Goal: Information Seeking & Learning: Find specific fact

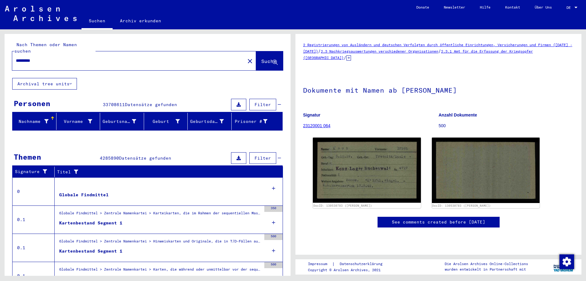
drag, startPoint x: 0, startPoint y: 0, endPoint x: 242, endPoint y: 55, distance: 248.0
click at [246, 57] on mat-icon "close" at bounding box center [249, 60] width 7 height 7
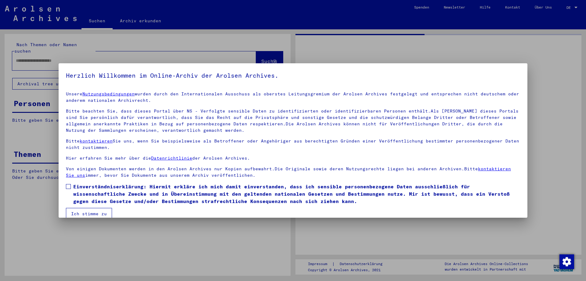
type input "*********"
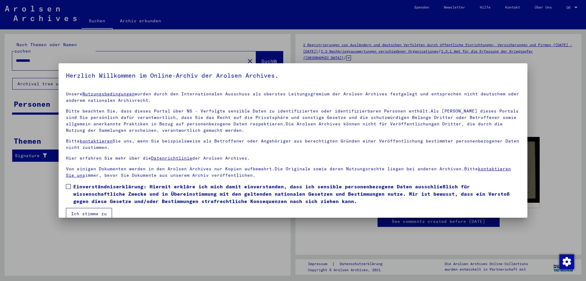
click at [68, 186] on span at bounding box center [68, 186] width 5 height 5
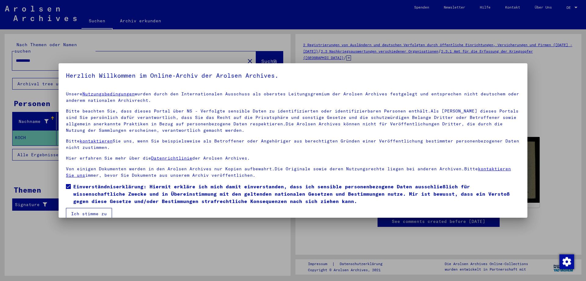
drag, startPoint x: 84, startPoint y: 213, endPoint x: 85, endPoint y: 210, distance: 3.3
click at [84, 213] on button "Ich stimme zu" at bounding box center [89, 214] width 46 height 12
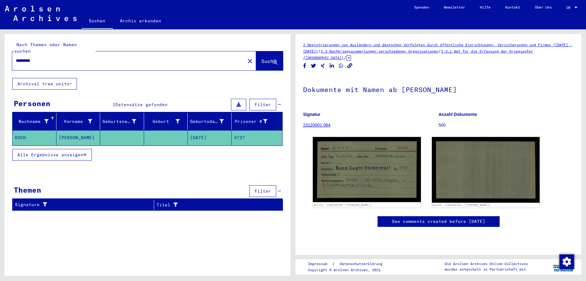
click at [246, 57] on mat-icon "close" at bounding box center [249, 60] width 7 height 7
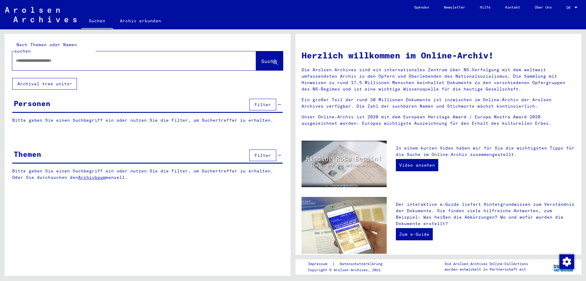
click at [62, 57] on input "text" at bounding box center [127, 60] width 222 height 6
type input "**********"
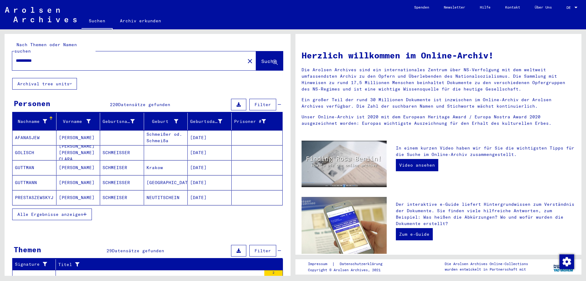
click at [49, 211] on span "Alle Ergebnisse anzeigen" at bounding box center [50, 213] width 66 height 5
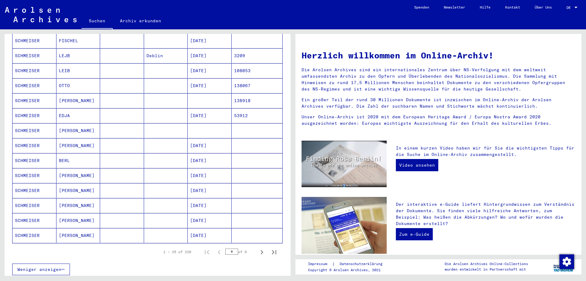
scroll to position [264, 0]
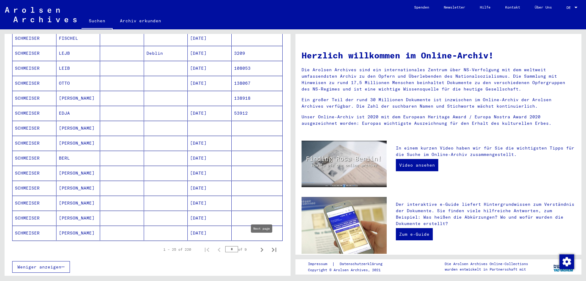
click at [263, 247] on icon "Next page" at bounding box center [262, 249] width 3 height 4
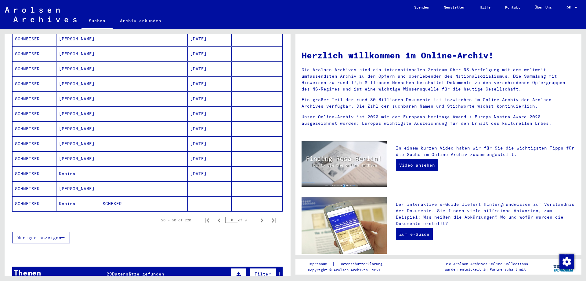
scroll to position [297, 0]
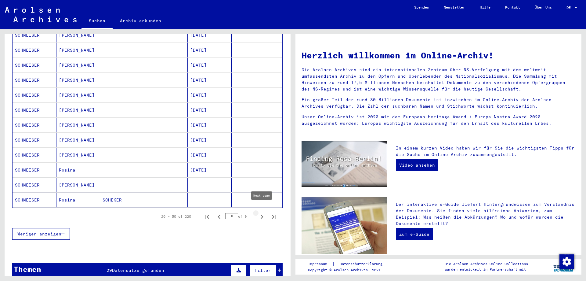
click at [262, 212] on icon "Next page" at bounding box center [262, 216] width 9 height 9
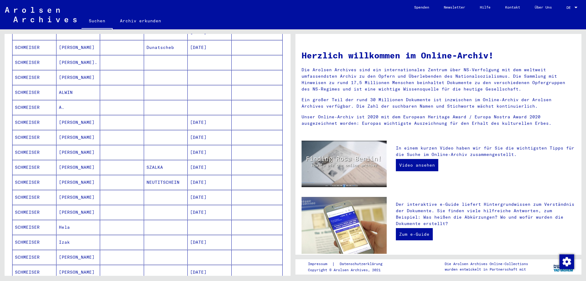
scroll to position [264, 0]
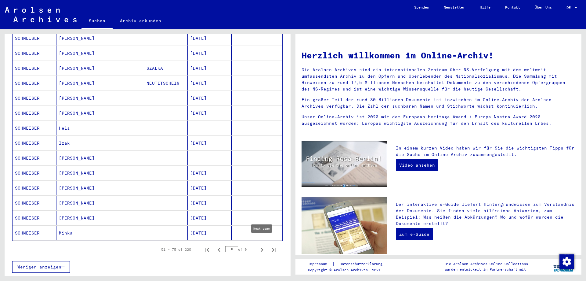
click at [262, 245] on icon "Next page" at bounding box center [262, 249] width 9 height 9
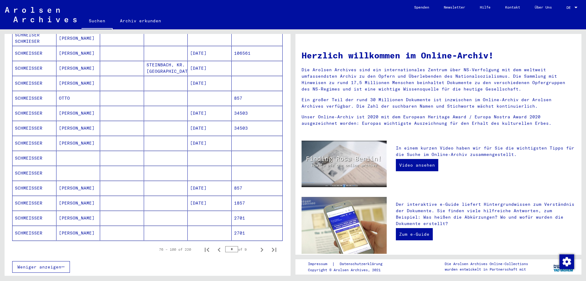
click at [71, 156] on mat-cell at bounding box center [78, 158] width 44 height 15
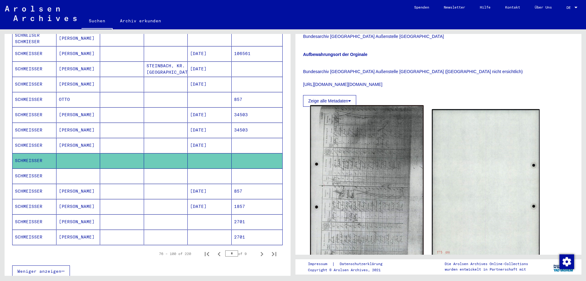
scroll to position [165, 0]
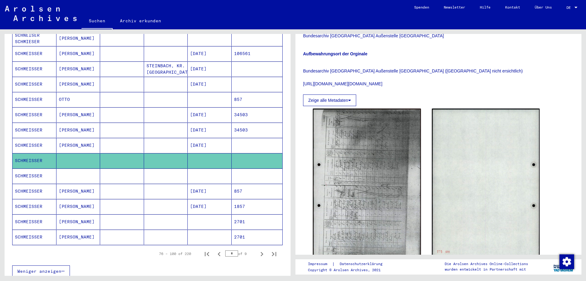
click at [80, 169] on mat-cell at bounding box center [78, 175] width 44 height 15
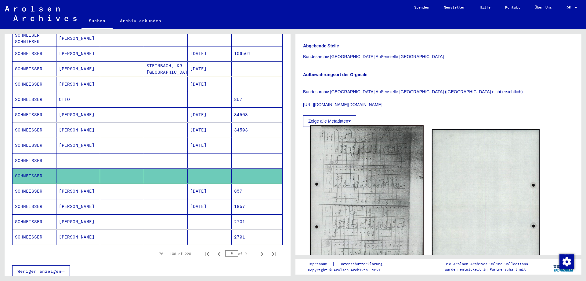
scroll to position [165, 0]
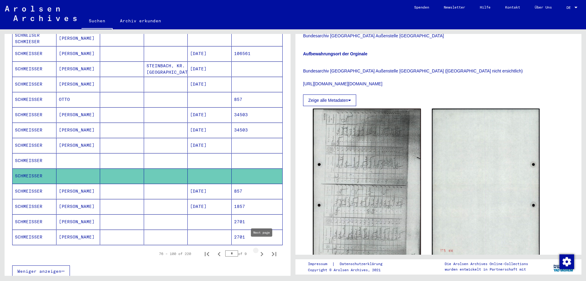
click at [262, 250] on icon "Next page" at bounding box center [262, 254] width 9 height 9
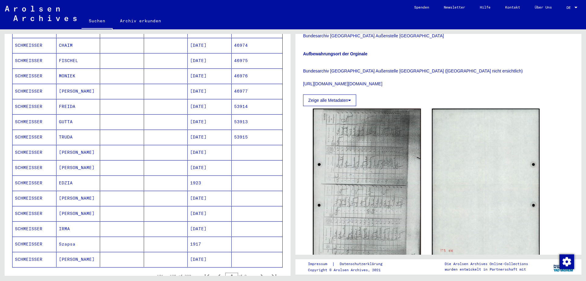
scroll to position [267, 0]
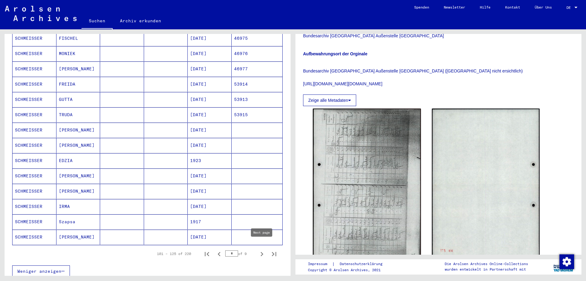
click at [263, 250] on icon "Next page" at bounding box center [262, 254] width 9 height 9
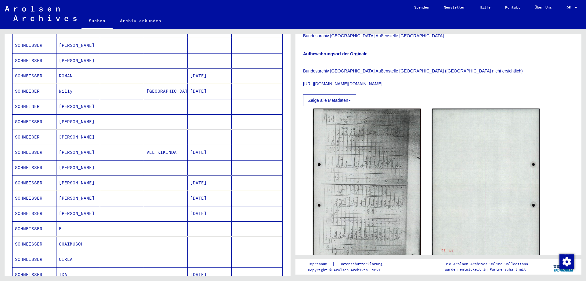
scroll to position [201, 0]
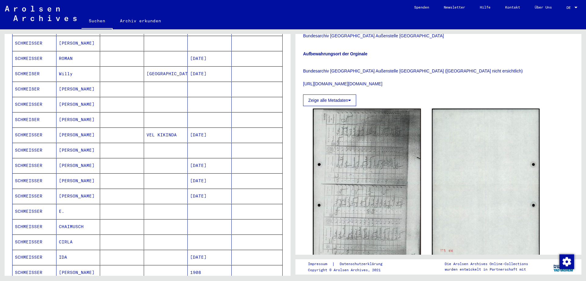
click at [73, 176] on mat-cell "[PERSON_NAME]" at bounding box center [78, 180] width 44 height 15
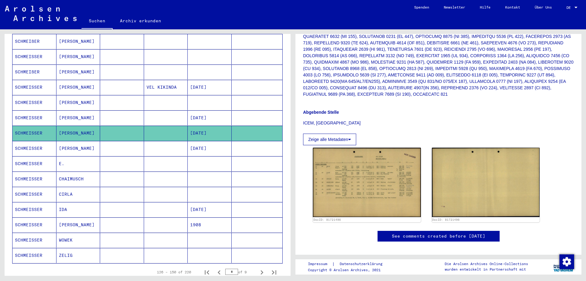
scroll to position [267, 0]
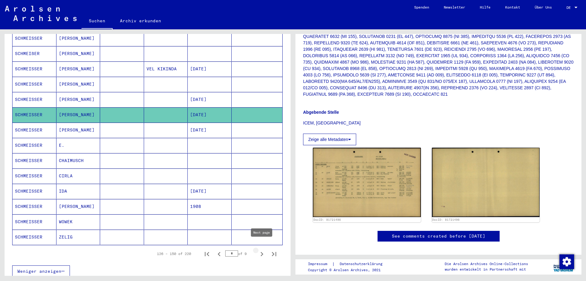
click at [261, 250] on icon "Next page" at bounding box center [262, 254] width 9 height 9
type input "*"
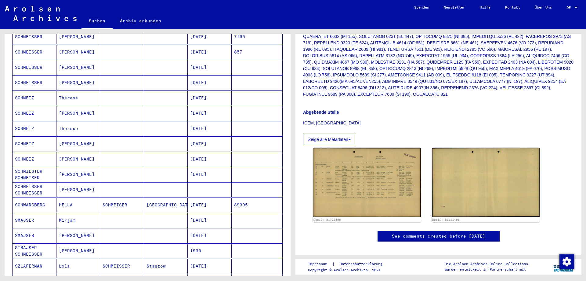
scroll to position [201, 0]
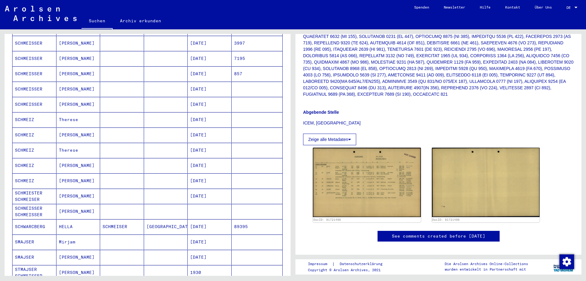
click at [71, 83] on mat-cell "[PERSON_NAME]" at bounding box center [78, 89] width 44 height 15
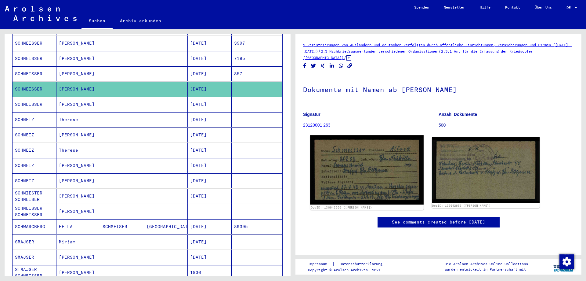
click at [342, 177] on img at bounding box center [366, 169] width 113 height 69
